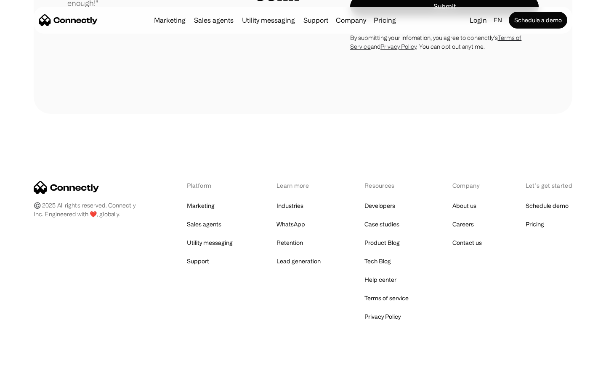
scroll to position [2382, 0]
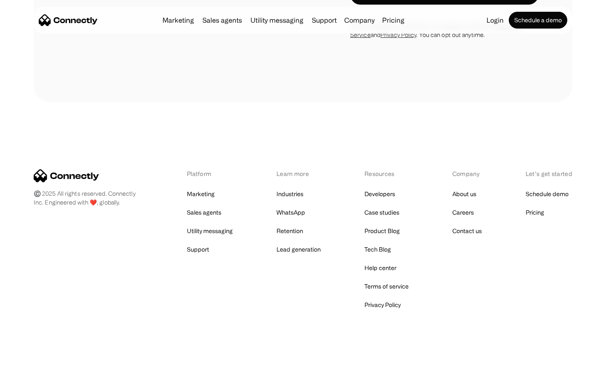
scroll to position [918, 0]
